Goal: Check status: Check status

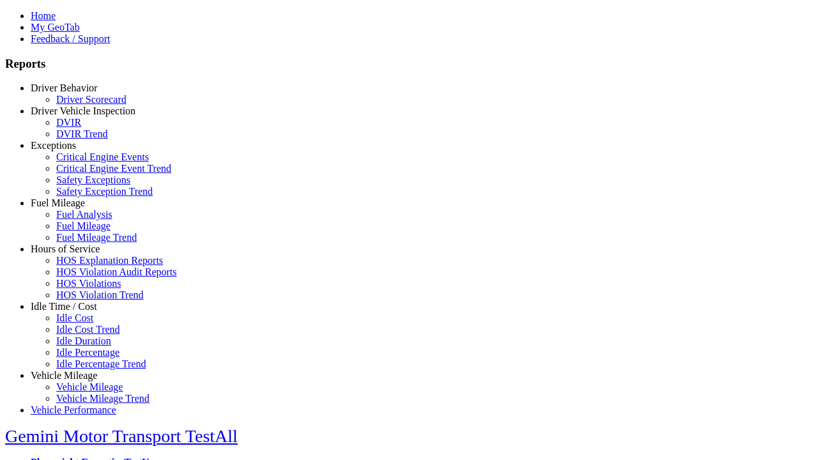
click at [74, 93] on link "Driver Behavior" at bounding box center [64, 87] width 66 height 11
click at [83, 105] on link "Driver Scorecard" at bounding box center [91, 99] width 70 height 11
